Goal: Navigation & Orientation: Understand site structure

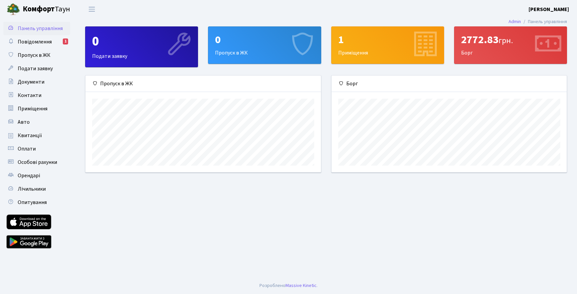
scroll to position [97, 235]
click at [31, 150] on span "Оплати" at bounding box center [27, 148] width 18 height 7
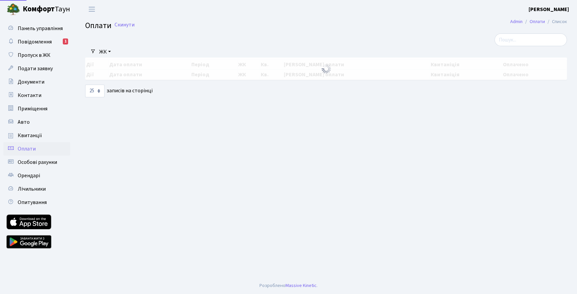
select select "25"
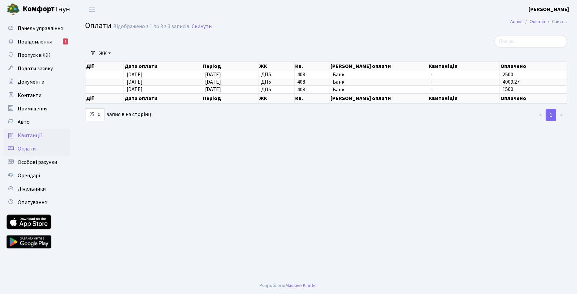
click at [40, 138] on span "Квитанції" at bounding box center [30, 135] width 24 height 7
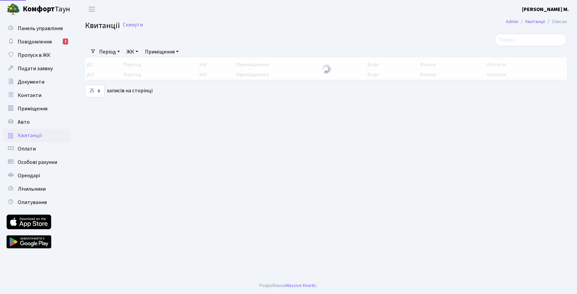
select select "25"
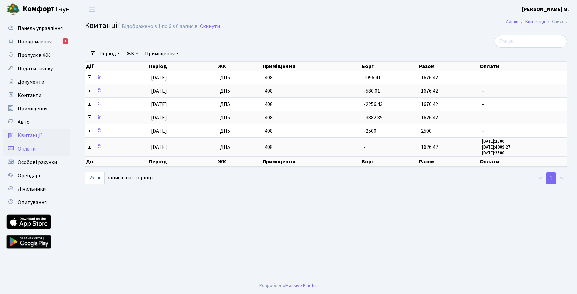
click at [64, 149] on link "Оплати" at bounding box center [36, 148] width 67 height 13
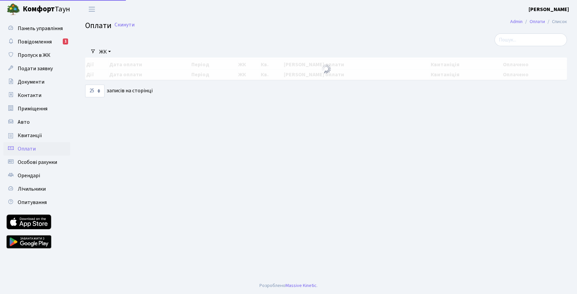
select select "25"
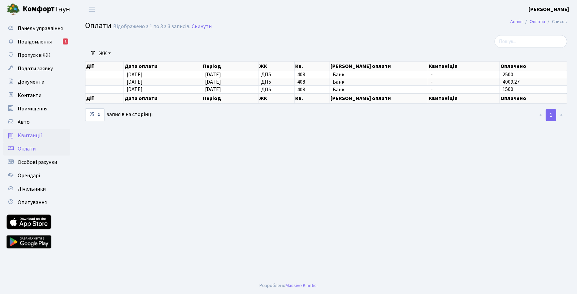
click at [32, 135] on span "Квитанції" at bounding box center [30, 135] width 24 height 7
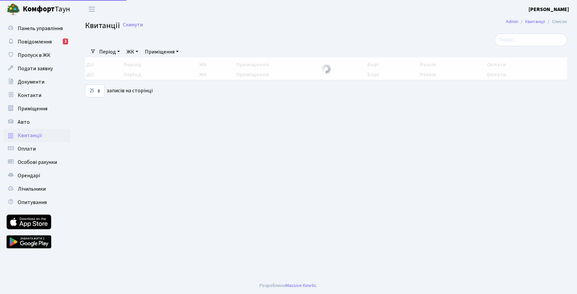
select select "25"
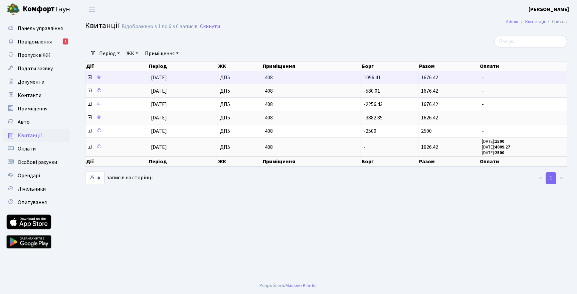
click at [90, 77] on icon at bounding box center [89, 76] width 5 height 5
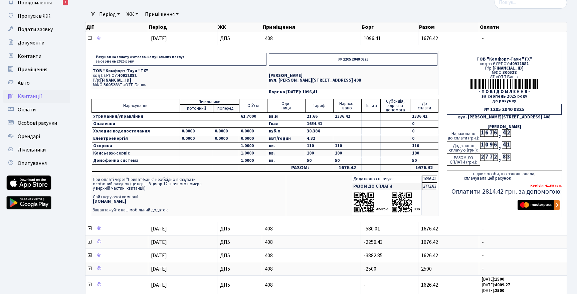
scroll to position [40, 0]
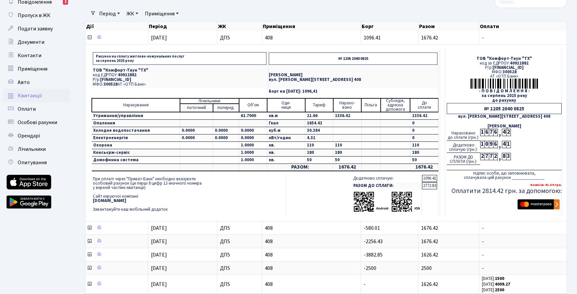
click at [401, 207] on img at bounding box center [386, 202] width 67 height 22
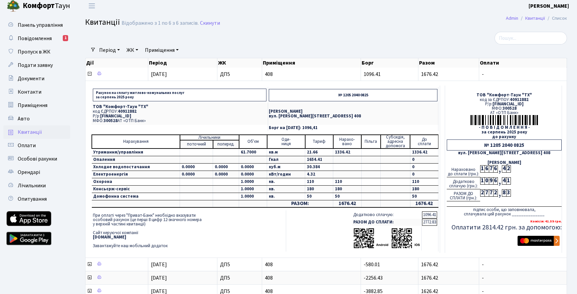
scroll to position [0, 0]
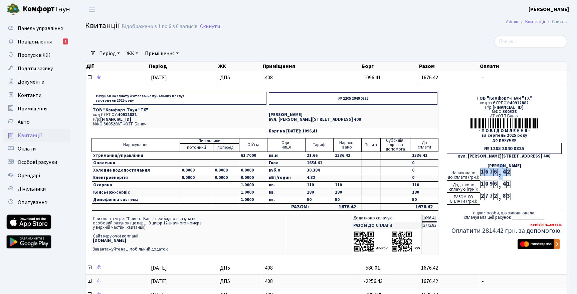
drag, startPoint x: 481, startPoint y: 172, endPoint x: 516, endPoint y: 173, distance: 34.8
click at [516, 173] on div "Нараховано до сплати (грн.): 1 6 7 6 , 4 2" at bounding box center [504, 174] width 115 height 12
drag, startPoint x: 485, startPoint y: 185, endPoint x: 512, endPoint y: 185, distance: 26.7
click at [512, 185] on div "Додатково сплачую (грн.): 1 0 9 6 , 4 1" at bounding box center [504, 186] width 115 height 12
drag, startPoint x: 483, startPoint y: 196, endPoint x: 514, endPoint y: 196, distance: 31.1
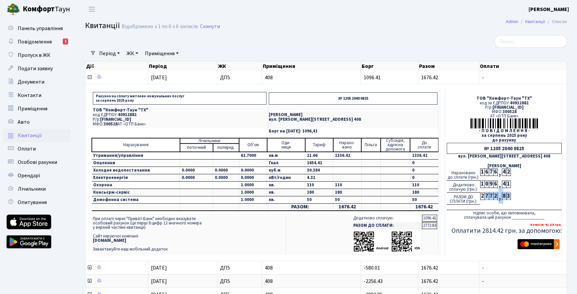
click at [514, 196] on div "РАЗОМ ДО СПЛАТИ (грн.): 2 7 7 2 , 8 3" at bounding box center [504, 198] width 115 height 12
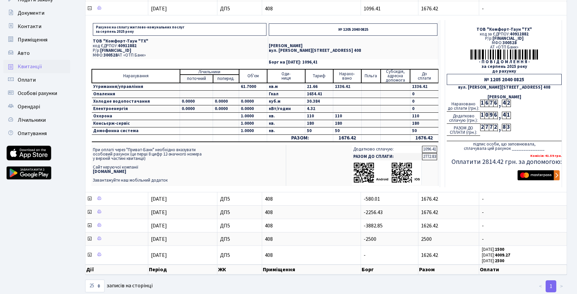
scroll to position [69, 0]
drag, startPoint x: 162, startPoint y: 154, endPoint x: 177, endPoint y: 154, distance: 15.0
click at [177, 154] on td "При оплаті через "Приват-Банк" необхідно вказувати особовий рахунок (це перші 8…" at bounding box center [189, 164] width 194 height 41
click at [138, 150] on td "При оплаті через "Приват-Банк" необхідно вказувати особовий рахунок (це перші 8…" at bounding box center [189, 164] width 194 height 41
drag, startPoint x: 137, startPoint y: 154, endPoint x: 161, endPoint y: 155, distance: 23.7
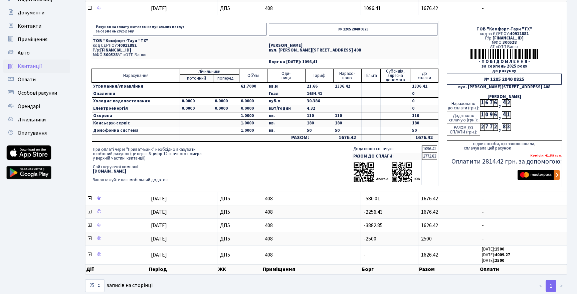
click at [161, 155] on td "При оплаті через "Приват-Банк" необхідно вказувати особовий рахунок (це перші 8…" at bounding box center [189, 164] width 194 height 41
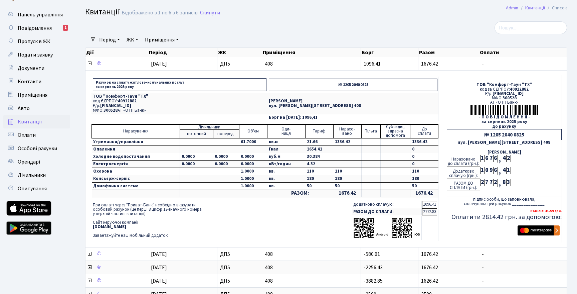
scroll to position [13, 0]
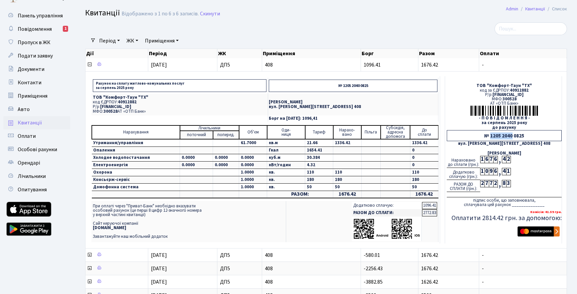
drag, startPoint x: 491, startPoint y: 136, endPoint x: 512, endPoint y: 137, distance: 21.1
click at [512, 137] on div "№ 1205 2040 0825" at bounding box center [504, 135] width 115 height 11
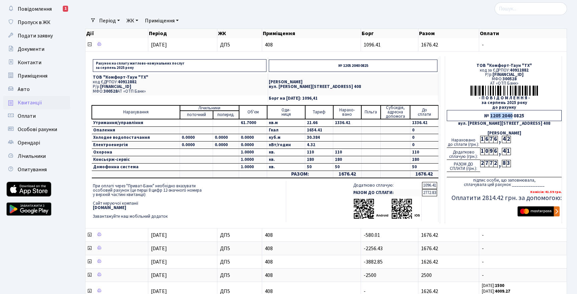
scroll to position [27, 0]
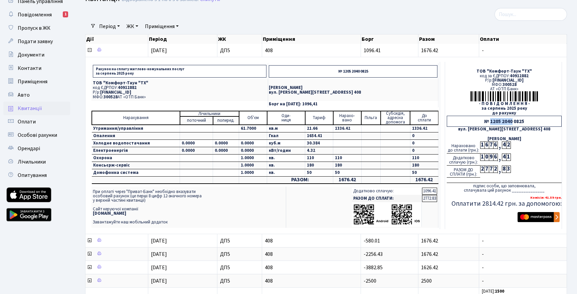
click at [508, 122] on div "№ 1205 2040 0825" at bounding box center [504, 121] width 115 height 11
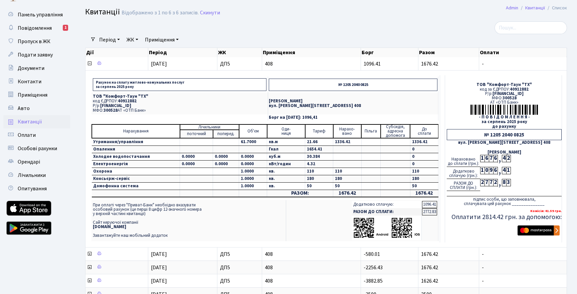
scroll to position [0, 0]
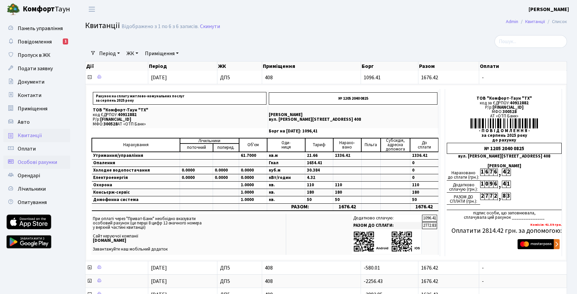
click at [38, 161] on span "Особові рахунки" at bounding box center [37, 161] width 39 height 7
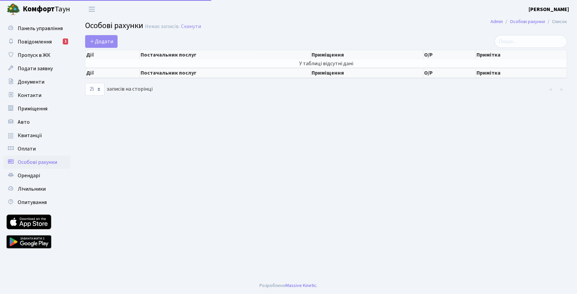
select select "25"
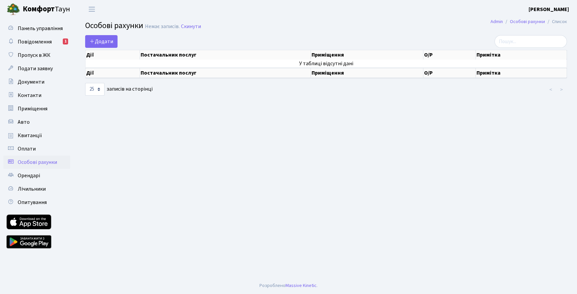
click at [165, 72] on th "Постачальник послуг" at bounding box center [225, 73] width 171 height 10
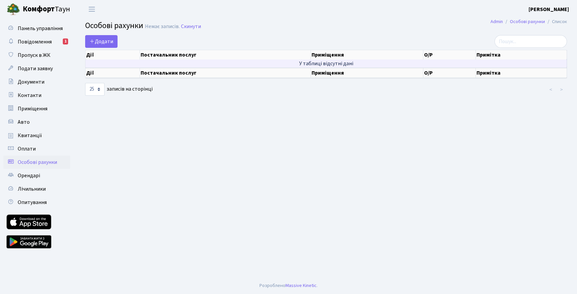
click at [166, 60] on td "У таблиці відсутні дані" at bounding box center [327, 63] width 482 height 8
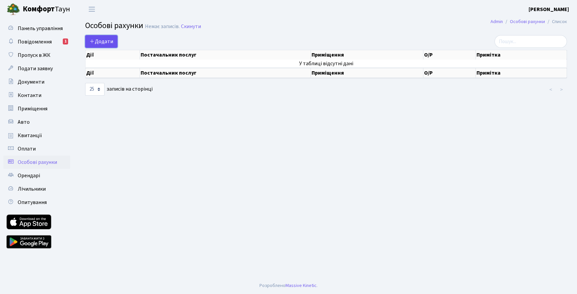
click at [104, 41] on span "Додати" at bounding box center [102, 41] width 24 height 7
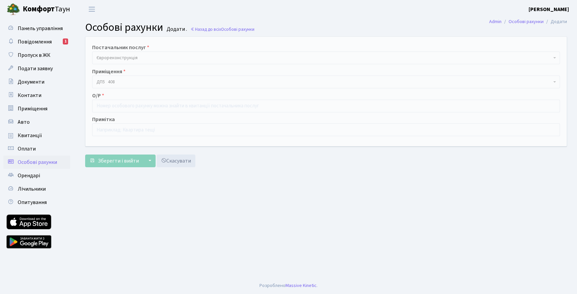
click at [147, 56] on span "Єврореконструкція" at bounding box center [324, 57] width 455 height 7
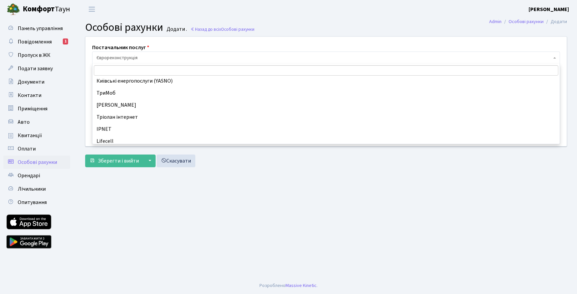
scroll to position [126, 0]
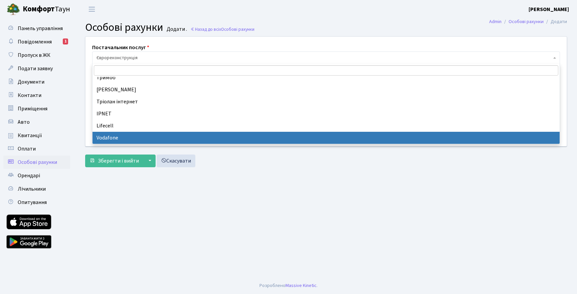
click at [183, 211] on main "Admin Особові рахунки Додати Особові рахунки Додати . Назад до всіх Особові рах…" at bounding box center [326, 147] width 502 height 259
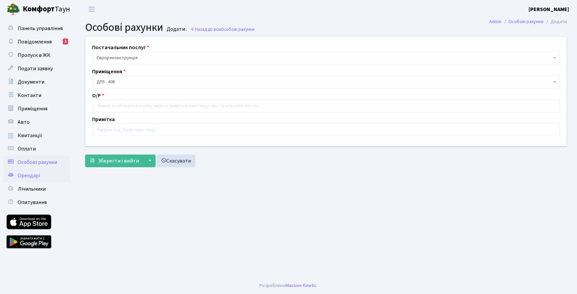
click at [35, 175] on span "Орендарі" at bounding box center [29, 175] width 22 height 7
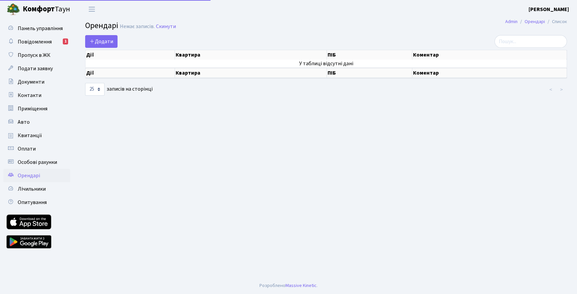
select select "25"
click at [32, 145] on span "Оплати" at bounding box center [27, 148] width 18 height 7
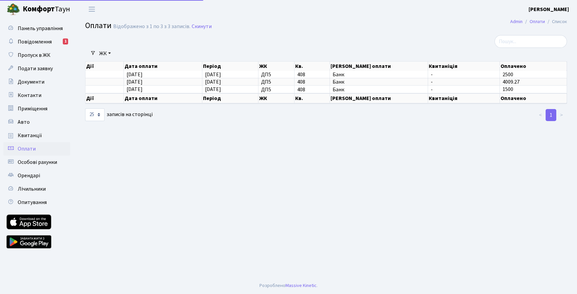
select select "25"
click at [36, 137] on span "Квитанції" at bounding box center [30, 135] width 24 height 7
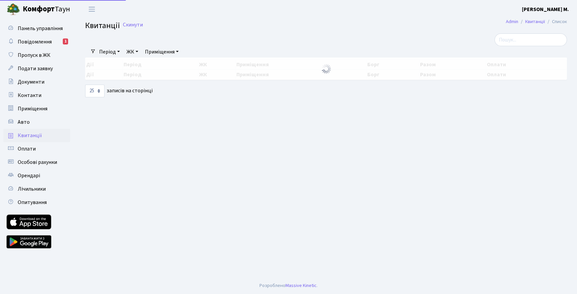
select select "25"
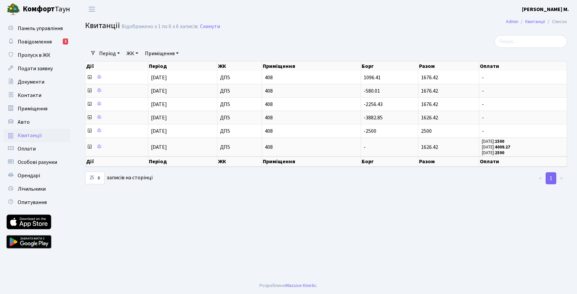
click at [38, 136] on span "Квитанції" at bounding box center [30, 135] width 24 height 7
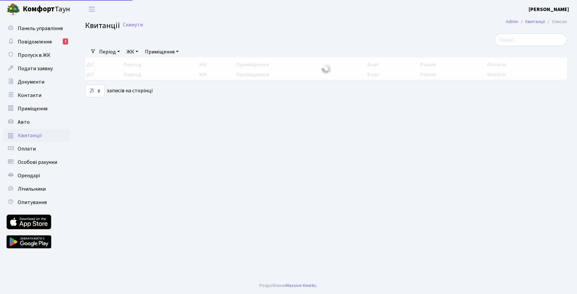
select select "25"
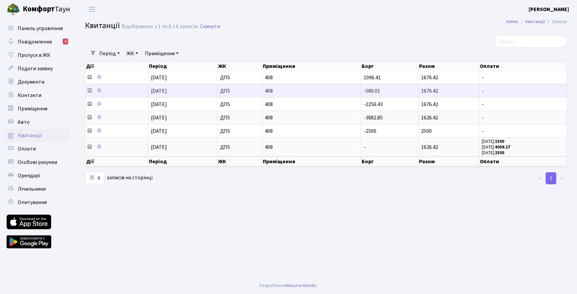
click at [90, 91] on icon at bounding box center [89, 90] width 5 height 5
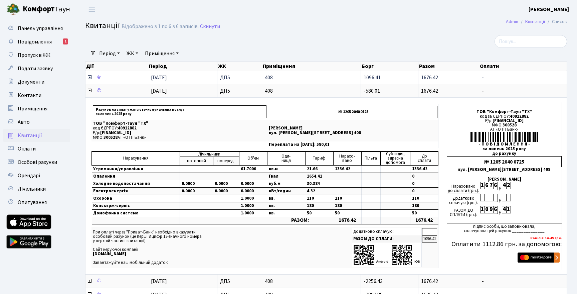
click at [89, 77] on icon at bounding box center [89, 76] width 5 height 5
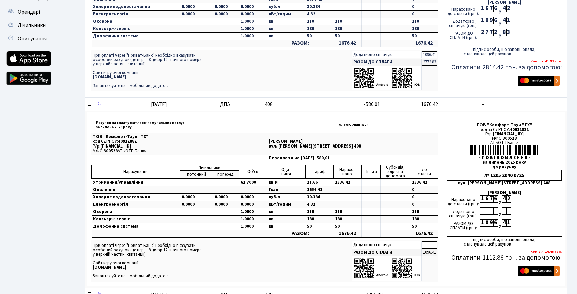
scroll to position [88, 0]
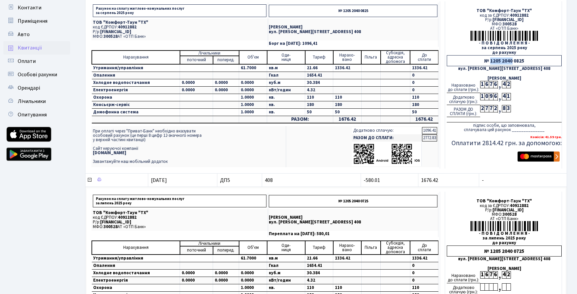
drag, startPoint x: 491, startPoint y: 61, endPoint x: 512, endPoint y: 61, distance: 20.7
click at [512, 61] on div "№ 1205 2040 0825" at bounding box center [504, 60] width 115 height 11
copy div "1205 2040"
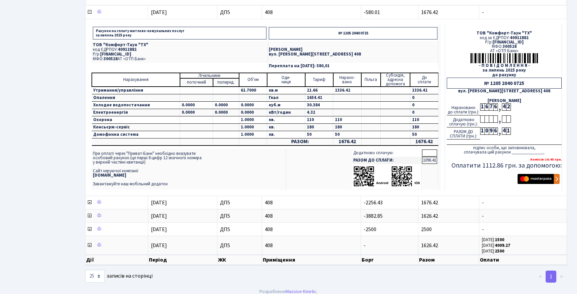
scroll to position [261, 0]
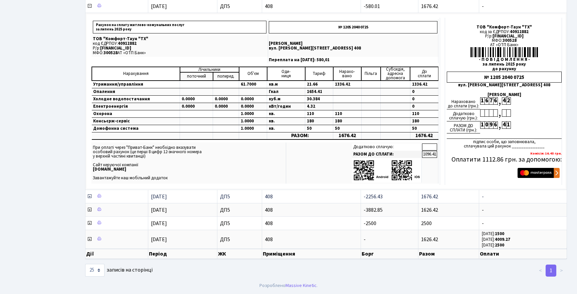
click at [89, 196] on icon at bounding box center [89, 195] width 5 height 5
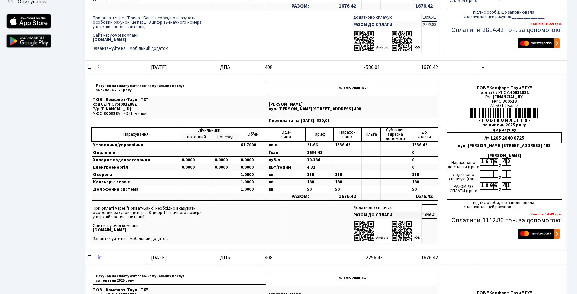
scroll to position [0, 0]
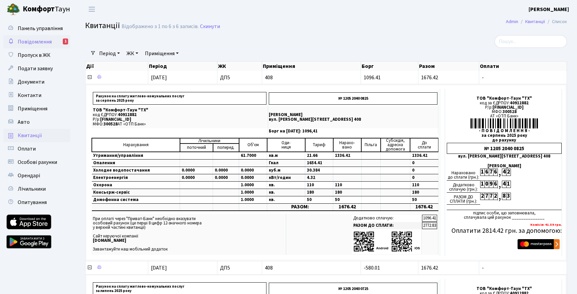
click at [40, 40] on span "Повідомлення" at bounding box center [35, 41] width 34 height 7
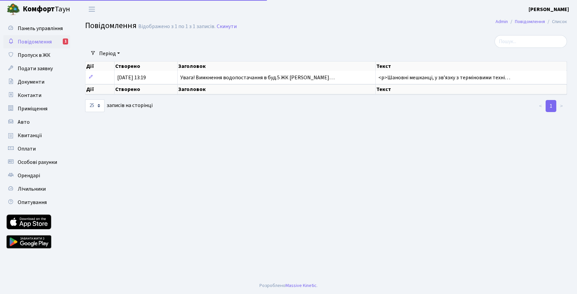
select select "25"
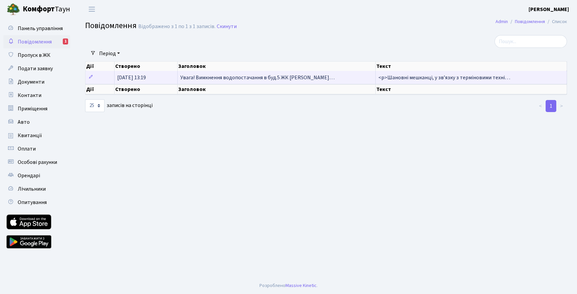
click at [238, 75] on span "Увага! Вимкнення водопостачання в буд.5 ЖК Діброва…" at bounding box center [257, 77] width 154 height 7
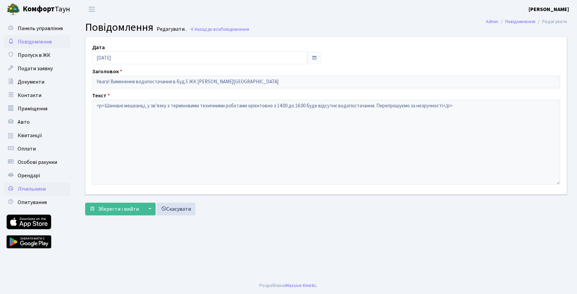
click at [37, 190] on span "Лічильники" at bounding box center [32, 188] width 28 height 7
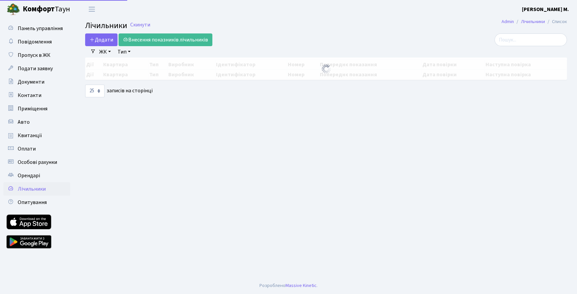
select select "25"
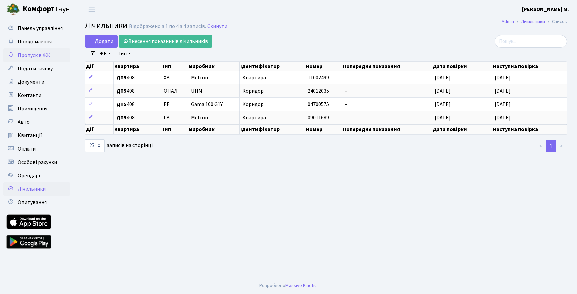
click at [33, 55] on span "Пропуск в ЖК" at bounding box center [34, 54] width 33 height 7
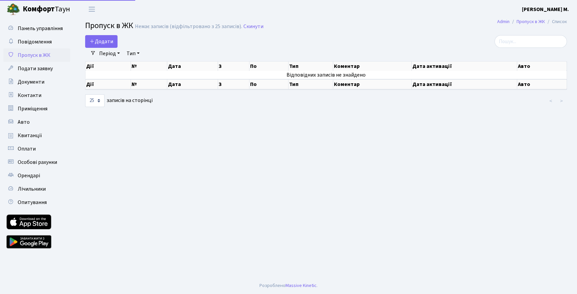
select select "25"
click at [103, 42] on span "Додати" at bounding box center [102, 41] width 24 height 7
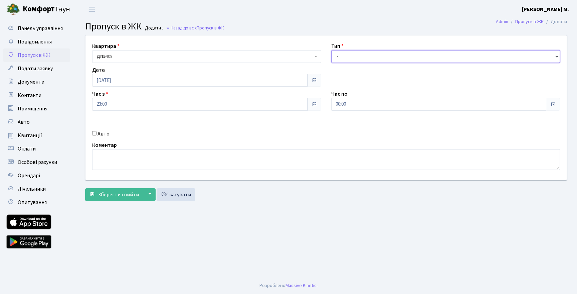
click at [446, 57] on select "- Доставка Таксі Гості Сервіс" at bounding box center [445, 56] width 229 height 13
click at [180, 195] on link "Скасувати" at bounding box center [176, 194] width 39 height 13
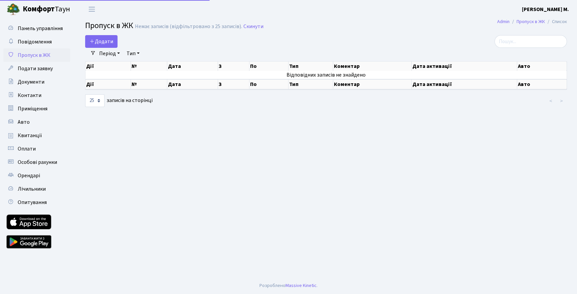
select select "25"
click at [34, 72] on link "Подати заявку" at bounding box center [36, 68] width 67 height 13
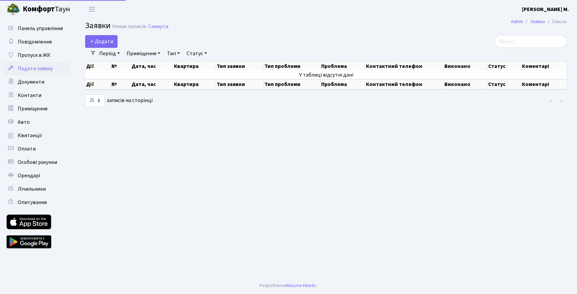
select select "25"
click at [111, 39] on span "Додати" at bounding box center [102, 41] width 24 height 7
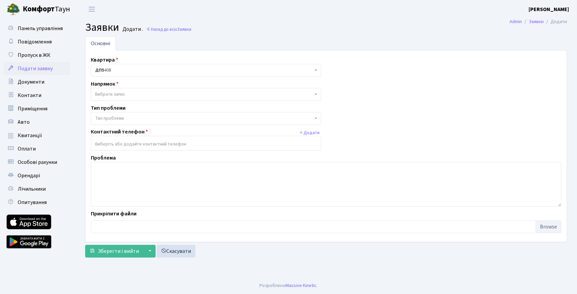
click at [162, 92] on span "Вибрати запис" at bounding box center [204, 94] width 218 height 7
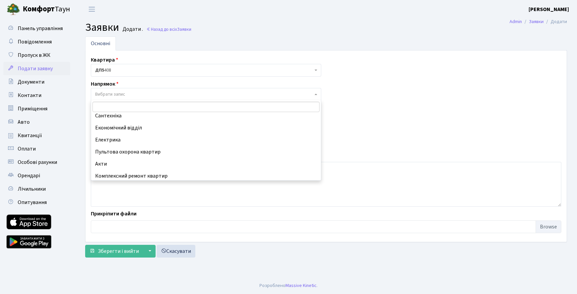
scroll to position [77, 0]
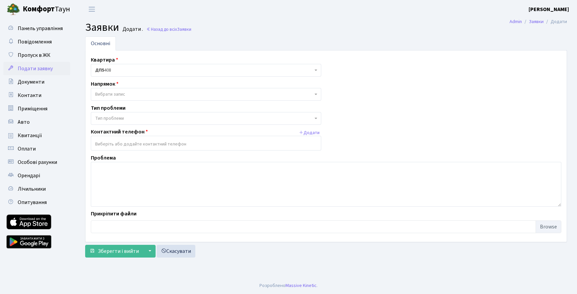
click at [216, 255] on div "Зберегти і вийти ▼ Зберегти та продовжити редагування Зберегти та створити Скас…" at bounding box center [326, 251] width 482 height 13
click at [186, 255] on link "Скасувати" at bounding box center [176, 251] width 39 height 13
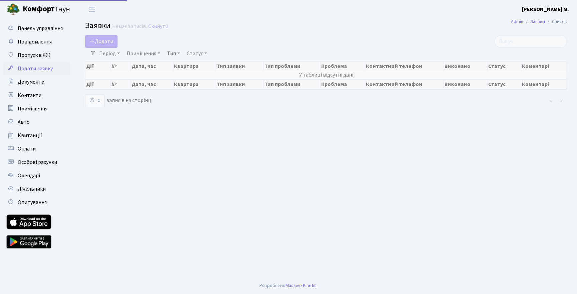
select select "25"
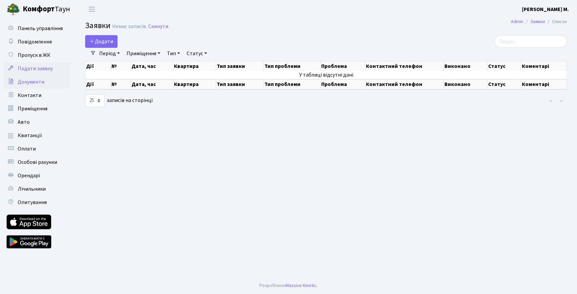
click at [49, 83] on link "Документи" at bounding box center [36, 81] width 67 height 13
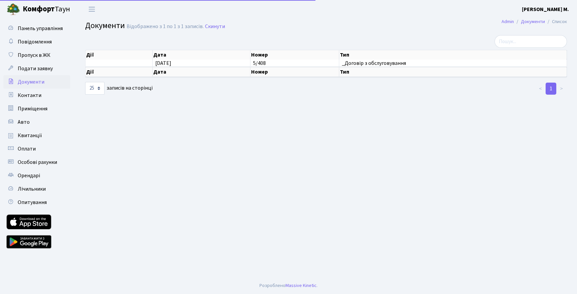
select select "25"
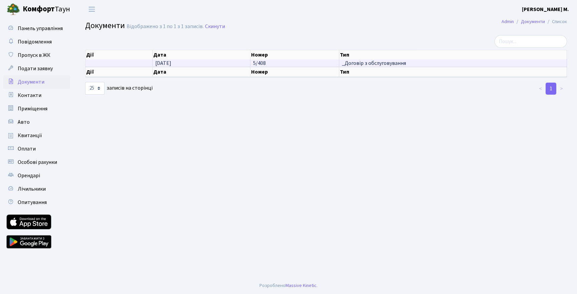
click at [356, 64] on span "_Договір з обслуговування" at bounding box center [453, 62] width 222 height 5
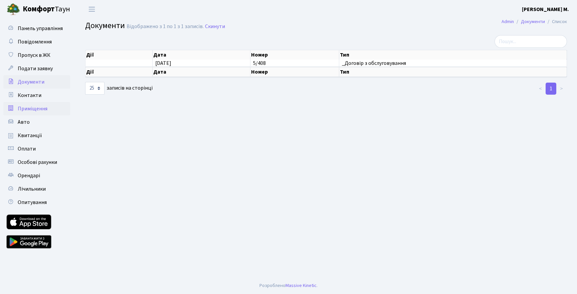
click at [31, 107] on span "Приміщення" at bounding box center [33, 108] width 30 height 7
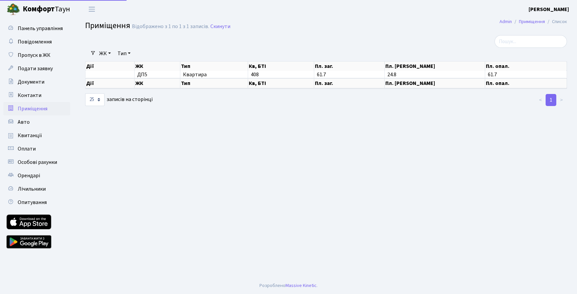
select select "25"
click at [30, 96] on span "Контакти" at bounding box center [30, 95] width 24 height 7
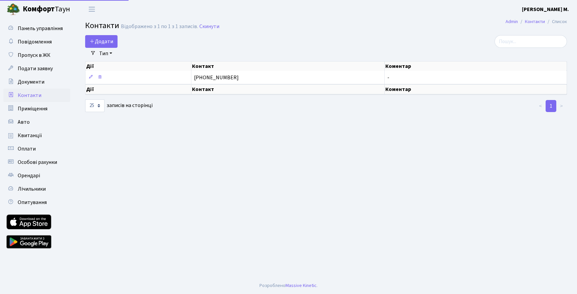
select select "25"
click at [512, 20] on link "Admin" at bounding box center [512, 21] width 12 height 7
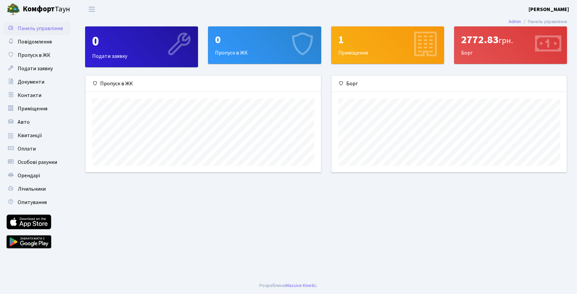
scroll to position [97, 235]
click at [370, 49] on div "1 Приміщення" at bounding box center [388, 45] width 112 height 37
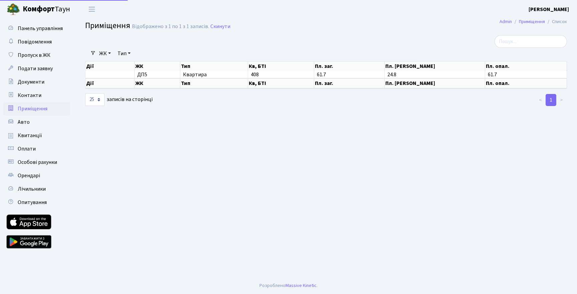
select select "25"
click at [28, 29] on span "Панель управління" at bounding box center [40, 28] width 45 height 7
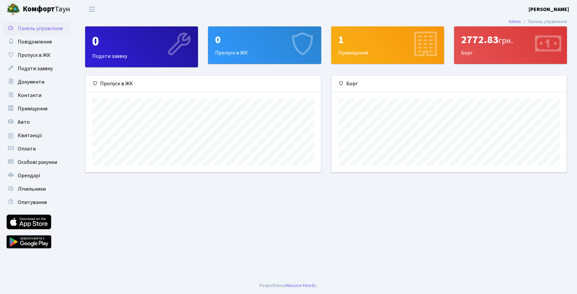
scroll to position [97, 235]
click at [30, 43] on span "Повідомлення" at bounding box center [35, 41] width 34 height 7
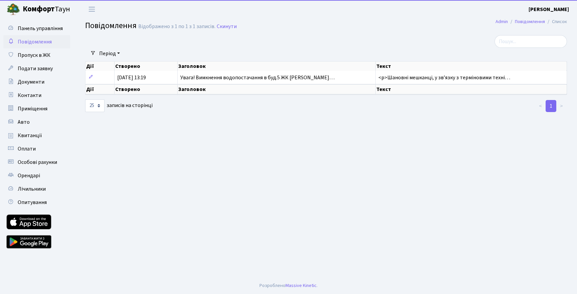
select select "25"
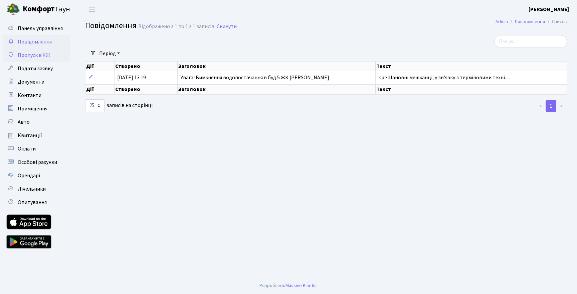
click at [31, 56] on span "Пропуск в ЖК" at bounding box center [34, 54] width 33 height 7
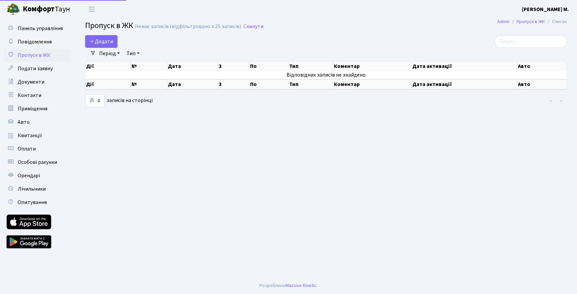
select select "25"
click at [31, 70] on span "Подати заявку" at bounding box center [35, 68] width 35 height 7
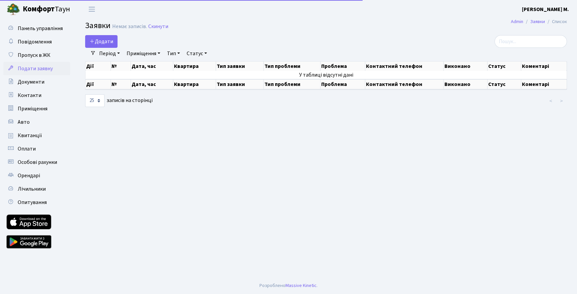
select select "25"
click at [31, 84] on span "Документи" at bounding box center [31, 81] width 27 height 7
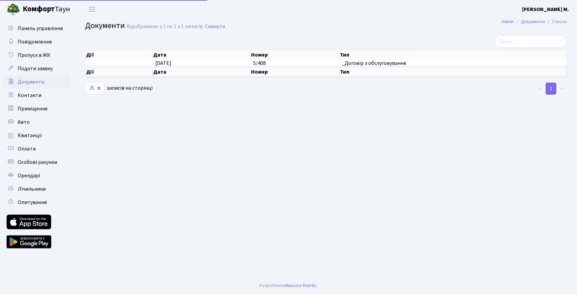
select select "25"
click at [30, 96] on span "Контакти" at bounding box center [30, 95] width 24 height 7
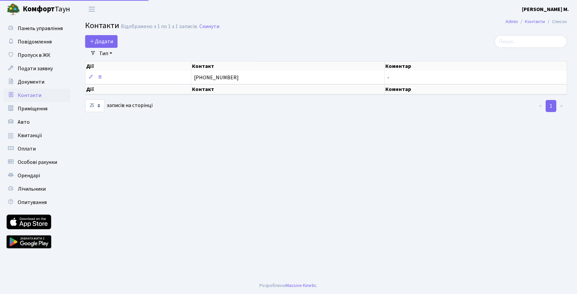
select select "25"
click at [29, 107] on span "Приміщення" at bounding box center [33, 108] width 30 height 7
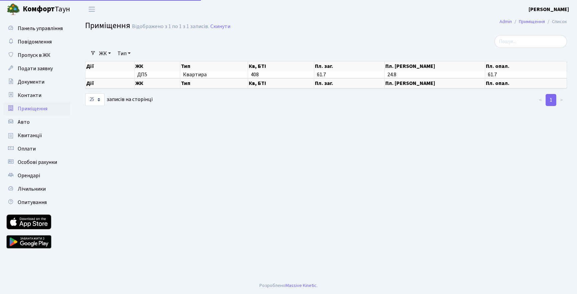
select select "25"
click at [27, 122] on span "Авто" at bounding box center [24, 121] width 12 height 7
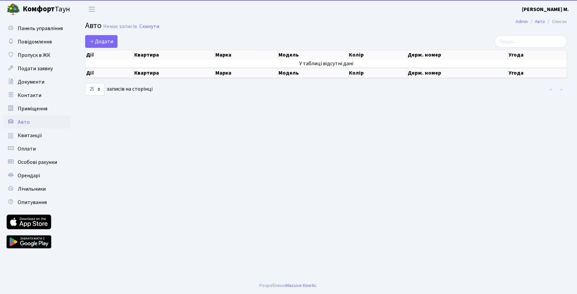
select select "25"
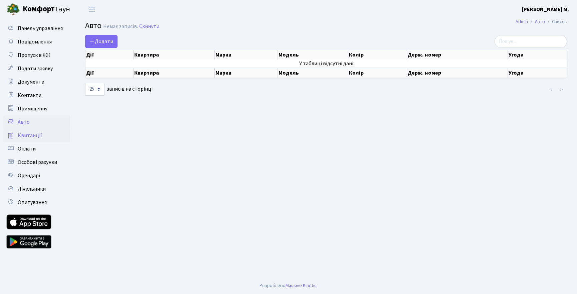
click at [28, 136] on span "Квитанції" at bounding box center [30, 135] width 24 height 7
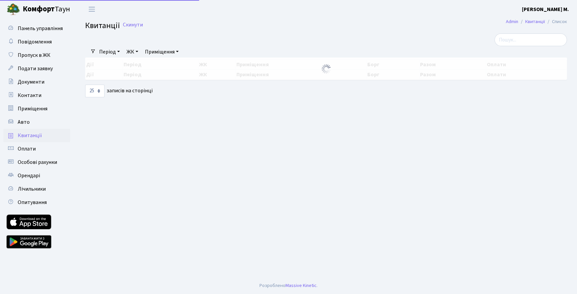
select select "25"
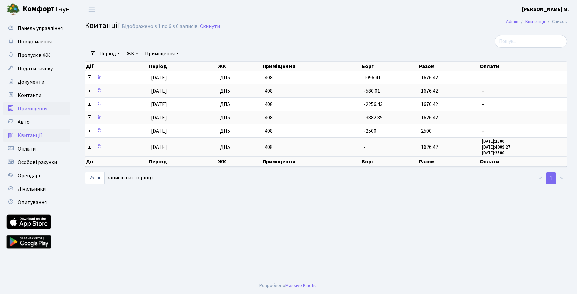
click at [31, 113] on link "Приміщення" at bounding box center [36, 108] width 67 height 13
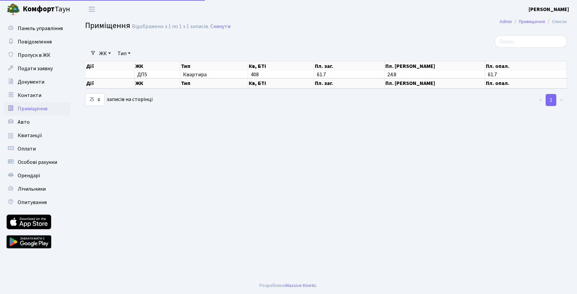
select select "25"
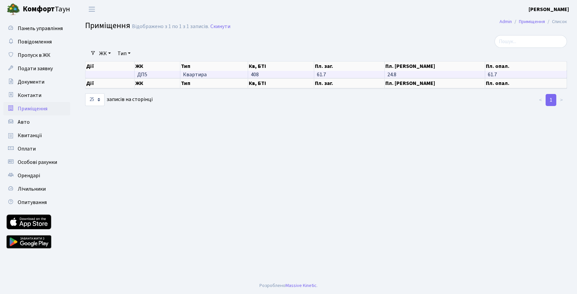
click at [275, 75] on td "408" at bounding box center [281, 74] width 66 height 7
click at [193, 74] on span "Квартира" at bounding box center [214, 74] width 62 height 5
click at [263, 75] on td "408" at bounding box center [281, 74] width 66 height 7
drag, startPoint x: 317, startPoint y: 74, endPoint x: 339, endPoint y: 74, distance: 22.4
click at [339, 74] on td "61.7" at bounding box center [349, 74] width 70 height 7
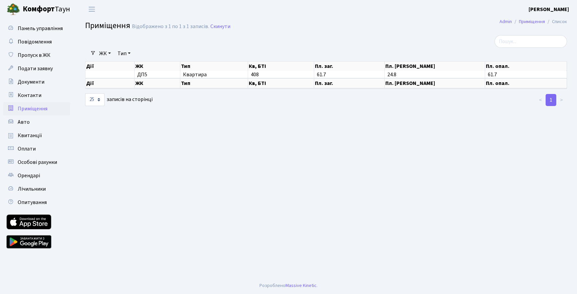
click at [296, 180] on main "Admin Приміщення Список Приміщення Відображено з 1 по 1 з 1 записів. Скинути Фі…" at bounding box center [326, 147] width 502 height 259
click at [29, 43] on span "Повідомлення" at bounding box center [35, 41] width 34 height 7
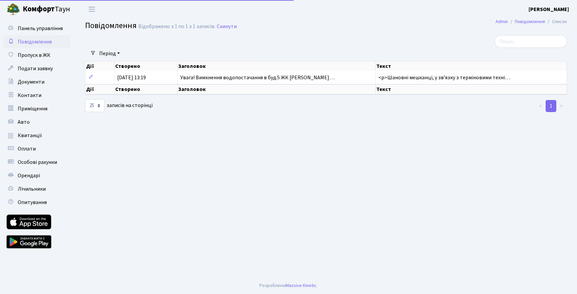
select select "25"
click at [31, 162] on span "Особові рахунки" at bounding box center [37, 161] width 39 height 7
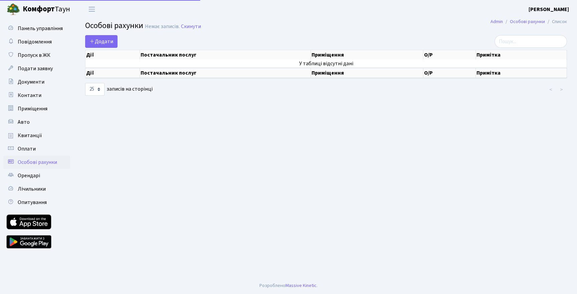
select select "25"
click at [26, 149] on span "Оплати" at bounding box center [27, 148] width 18 height 7
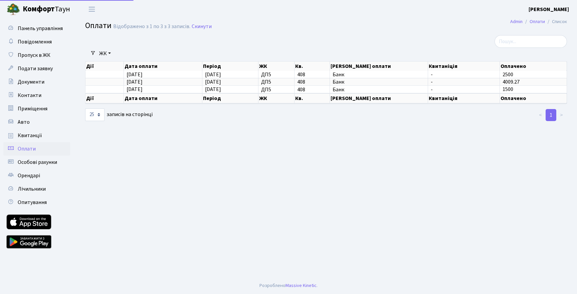
select select "25"
click at [28, 177] on span "Орендарі" at bounding box center [29, 175] width 22 height 7
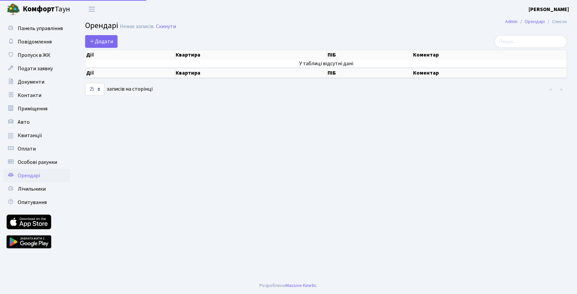
select select "25"
click at [33, 201] on span "Опитування" at bounding box center [32, 201] width 29 height 7
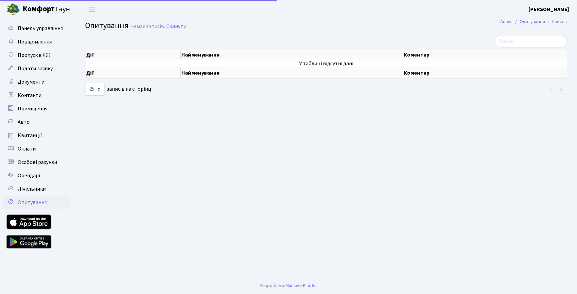
select select "25"
